Goal: Task Accomplishment & Management: Manage account settings

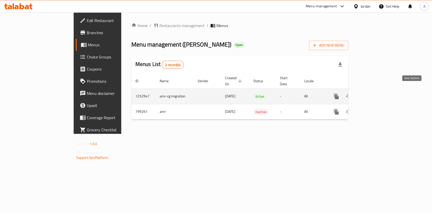
click at [376, 93] on icon "enhanced table" at bounding box center [372, 96] width 6 height 6
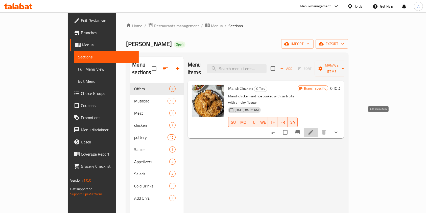
click at [313, 130] on icon at bounding box center [311, 132] width 5 height 5
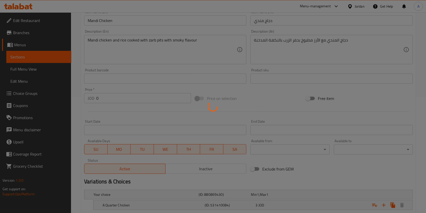
scroll to position [148, 0]
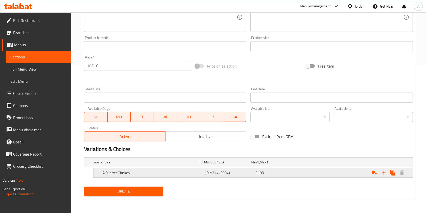
click at [298, 173] on div "3 JOD" at bounding box center [280, 172] width 49 height 5
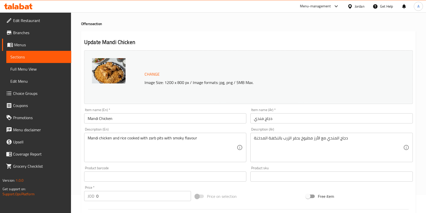
scroll to position [0, 0]
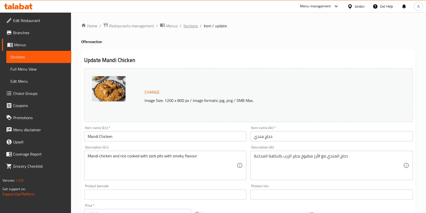
click at [191, 28] on span "Sections" at bounding box center [191, 26] width 14 height 6
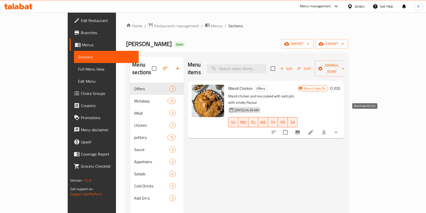
click at [300, 130] on icon "Branch-specific-item" at bounding box center [298, 132] width 5 height 4
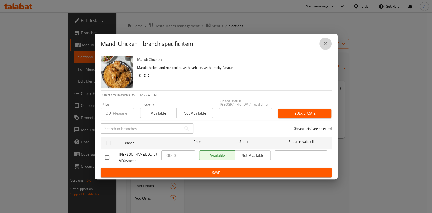
click at [329, 47] on button "close" at bounding box center [325, 44] width 12 height 12
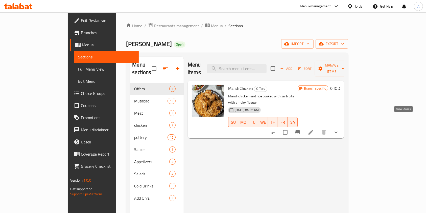
click at [338, 132] on icon "show more" at bounding box center [336, 133] width 3 height 2
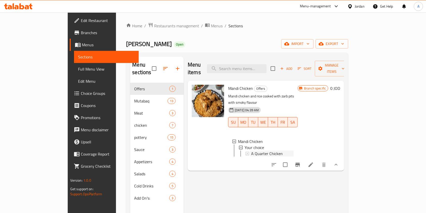
click at [263, 150] on span "A Quarter Chicken" at bounding box center [267, 153] width 32 height 6
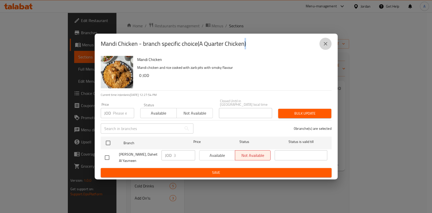
click at [326, 47] on icon "close" at bounding box center [325, 44] width 6 height 6
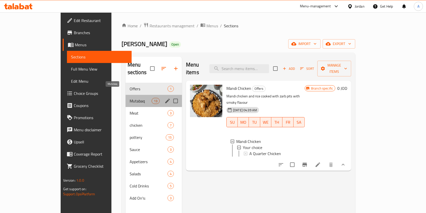
click at [130, 98] on span "Mutabaq" at bounding box center [141, 101] width 22 height 6
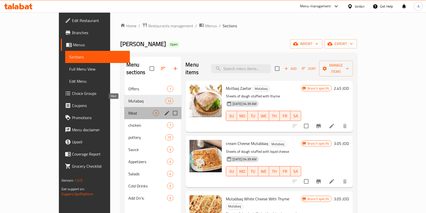
click at [128, 110] on span "Meat" at bounding box center [140, 113] width 25 height 6
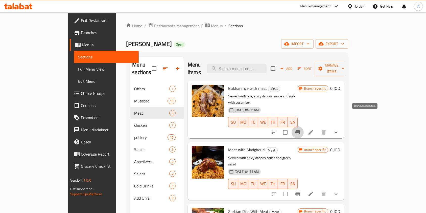
click at [304, 126] on button "Branch-specific-item" at bounding box center [298, 132] width 12 height 12
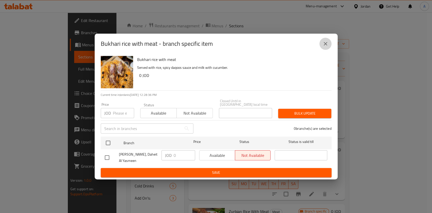
click at [324, 46] on icon "close" at bounding box center [325, 44] width 6 height 6
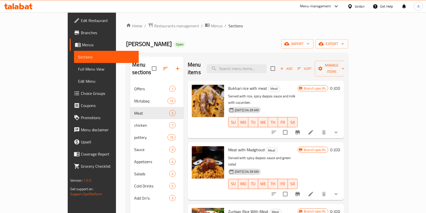
scroll to position [71, 0]
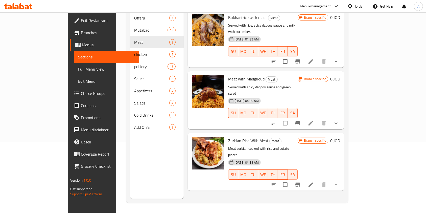
click at [300, 121] on icon "Branch-specific-item" at bounding box center [298, 123] width 5 height 4
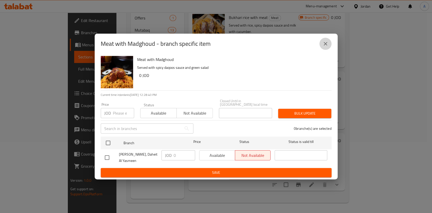
click at [326, 43] on icon "close" at bounding box center [325, 44] width 6 height 6
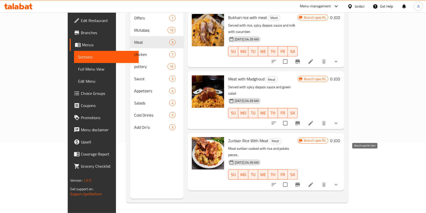
click at [301, 182] on icon "Branch-specific-item" at bounding box center [298, 185] width 6 height 6
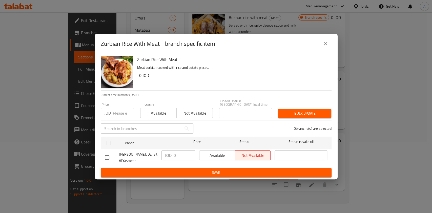
click at [328, 45] on icon "close" at bounding box center [325, 44] width 6 height 6
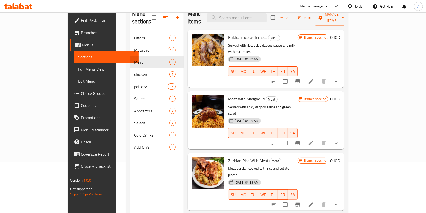
scroll to position [51, 0]
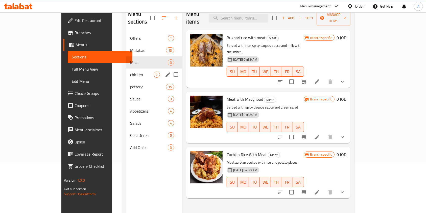
click at [131, 72] on span "chicken" at bounding box center [142, 75] width 24 height 6
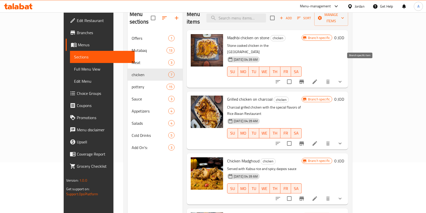
click at [305, 79] on icon "Branch-specific-item" at bounding box center [302, 82] width 6 height 6
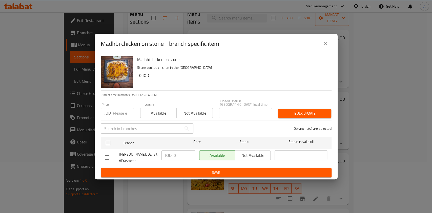
click at [323, 45] on icon "close" at bounding box center [325, 44] width 6 height 6
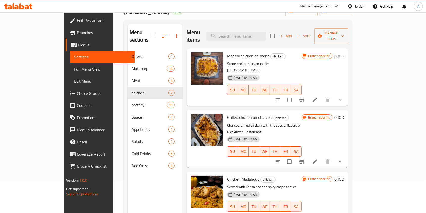
scroll to position [32, 0]
click at [343, 97] on icon "show more" at bounding box center [340, 100] width 6 height 6
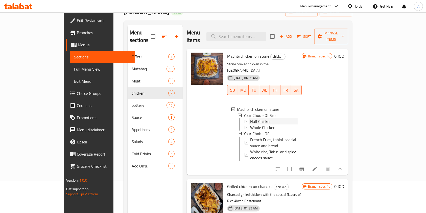
click at [260, 118] on div "Half Chicken" at bounding box center [274, 121] width 48 height 6
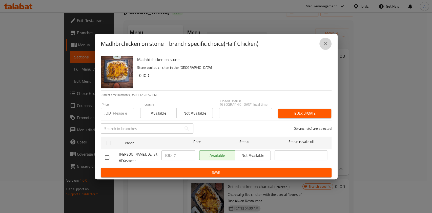
click at [326, 45] on icon "close" at bounding box center [325, 44] width 6 height 6
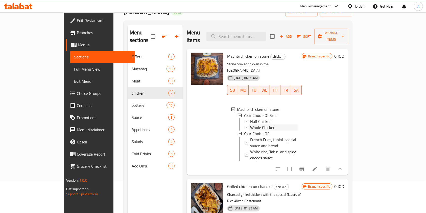
click at [253, 124] on span "Whole Chicken" at bounding box center [262, 127] width 25 height 6
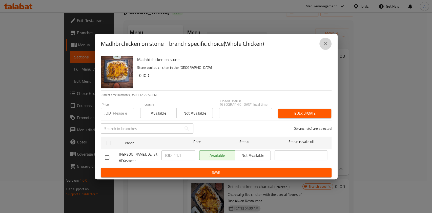
click at [325, 44] on icon "close" at bounding box center [325, 44] width 6 height 6
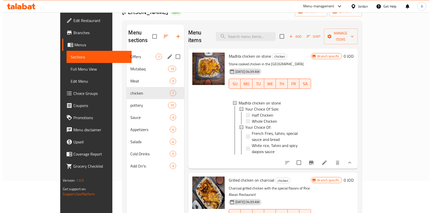
scroll to position [0, 0]
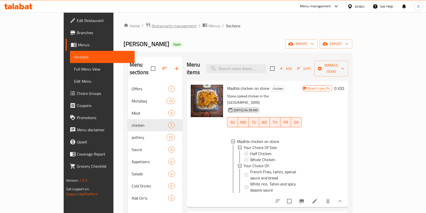
click at [152, 27] on span "Restaurants management" at bounding box center [174, 26] width 45 height 6
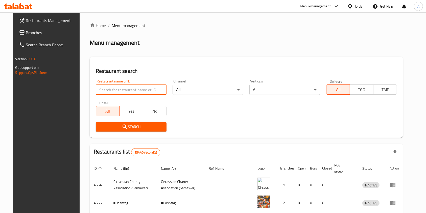
click at [116, 90] on input "search" at bounding box center [131, 90] width 71 height 10
type input "cake shop restaurant"
click button "Search" at bounding box center [131, 126] width 71 height 9
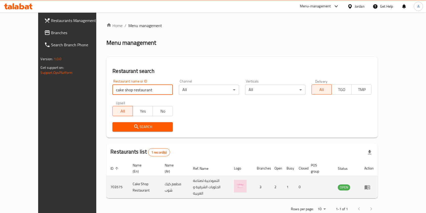
click at [371, 185] on icon "enhanced table" at bounding box center [368, 187] width 6 height 4
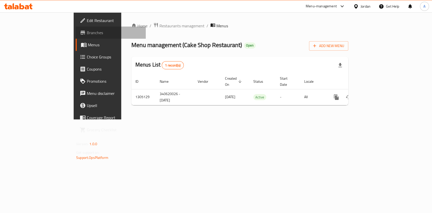
click at [87, 32] on span "Branches" at bounding box center [114, 33] width 55 height 6
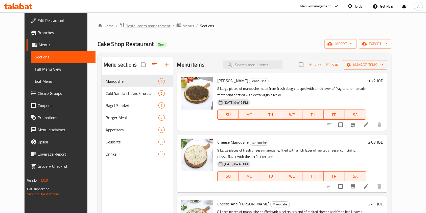
click at [141, 27] on span "Restaurants management" at bounding box center [148, 26] width 45 height 6
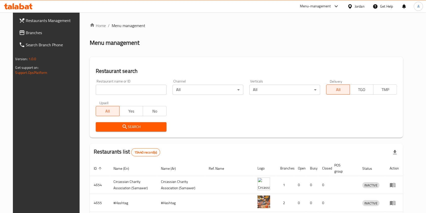
click at [123, 88] on input "search" at bounding box center [131, 90] width 71 height 10
type input "[PERSON_NAME]"
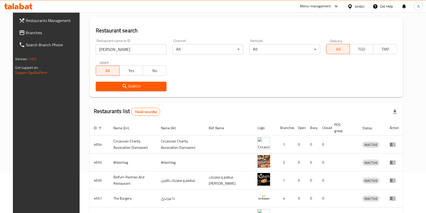
scroll to position [42, 0]
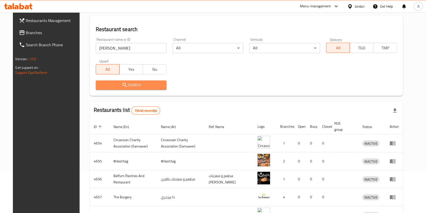
click at [122, 83] on icon "submit" at bounding box center [125, 85] width 6 height 6
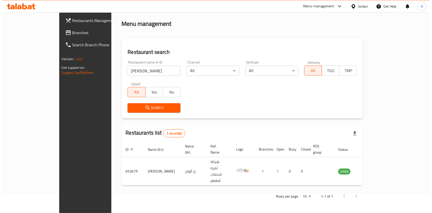
scroll to position [0, 0]
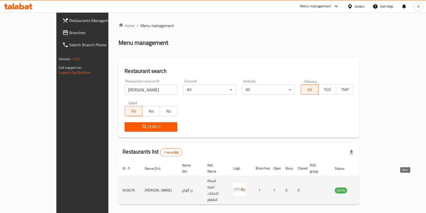
click at [367, 189] on icon "enhanced table" at bounding box center [366, 190] width 2 height 2
